Goal: Navigation & Orientation: Find specific page/section

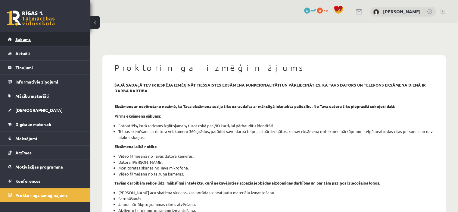
click at [72, 38] on link "Sākums" at bounding box center [45, 39] width 75 height 14
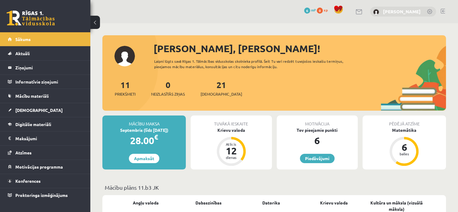
click at [392, 10] on link "[PERSON_NAME]" at bounding box center [402, 11] width 38 height 6
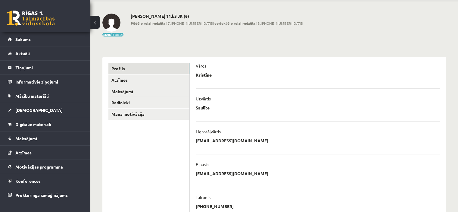
scroll to position [22, 0]
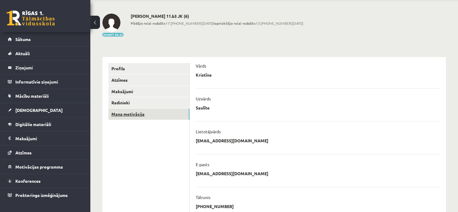
click at [136, 114] on link "Mana motivācija" at bounding box center [149, 114] width 81 height 11
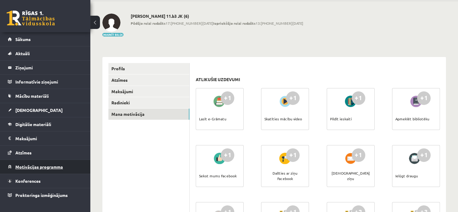
click at [54, 168] on span "Motivācijas programma" at bounding box center [39, 166] width 48 height 5
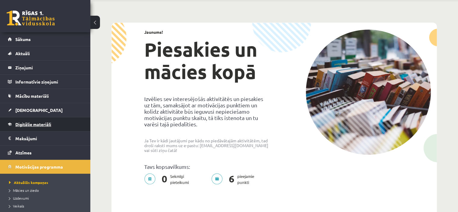
click at [56, 128] on link "Digitālie materiāli" at bounding box center [45, 124] width 75 height 14
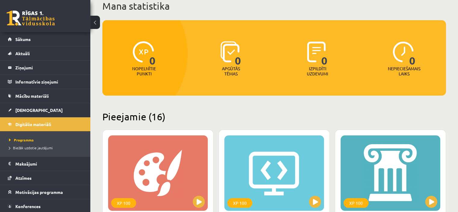
scroll to position [40, 0]
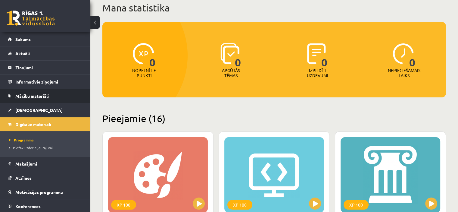
click at [49, 94] on link "Mācību materiāli" at bounding box center [45, 96] width 75 height 14
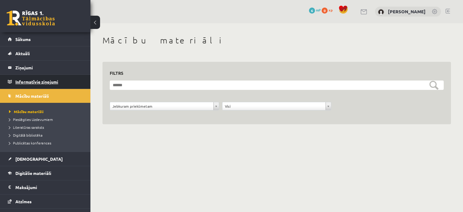
click at [51, 77] on legend "Informatīvie ziņojumi 0" at bounding box center [49, 82] width 68 height 14
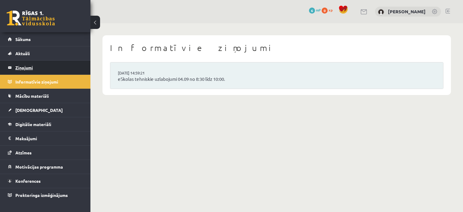
click at [52, 64] on legend "Ziņojumi 0" at bounding box center [49, 68] width 68 height 14
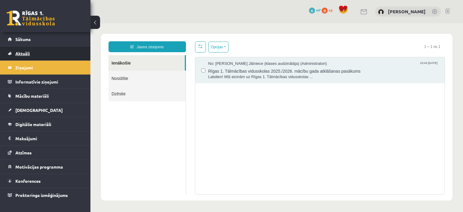
click at [53, 54] on link "Aktuāli" at bounding box center [45, 53] width 75 height 14
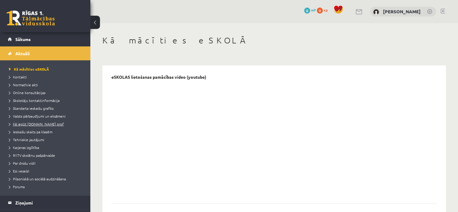
click at [23, 126] on link "Kā iegūt [DOMAIN_NAME] prof" at bounding box center [46, 123] width 75 height 5
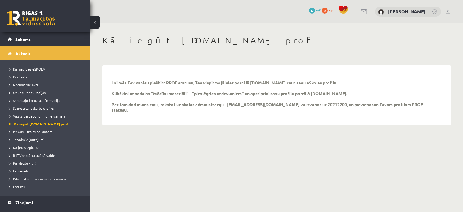
click at [49, 114] on span "Valsts pārbaudījumi un eksāmeni" at bounding box center [37, 116] width 57 height 5
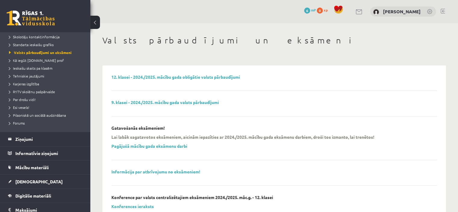
scroll to position [66, 0]
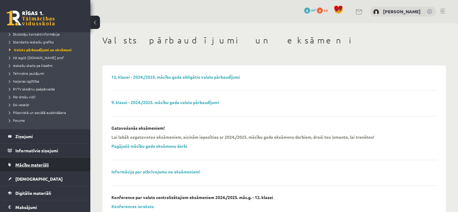
click at [26, 161] on link "Mācību materiāli" at bounding box center [45, 165] width 75 height 14
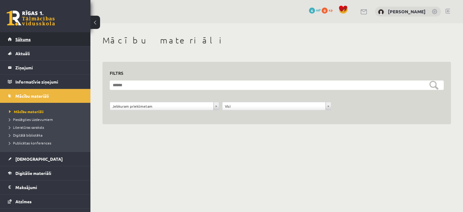
click at [45, 42] on link "Sākums" at bounding box center [45, 39] width 75 height 14
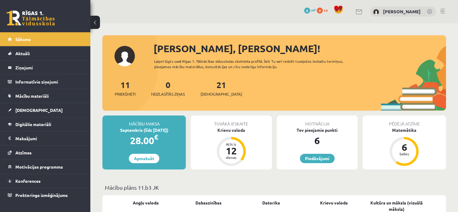
click at [93, 23] on button at bounding box center [95, 22] width 10 height 13
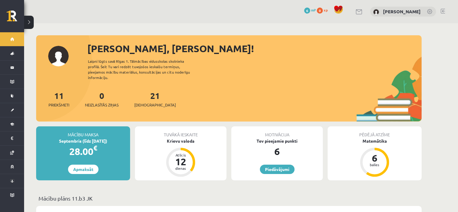
drag, startPoint x: 93, startPoint y: 74, endPoint x: 119, endPoint y: 24, distance: 57.2
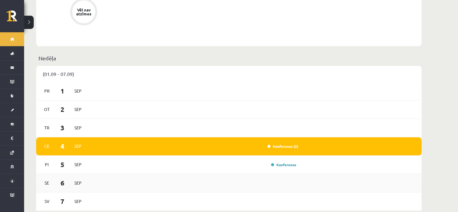
scroll to position [335, 0]
